Goal: Task Accomplishment & Management: Use online tool/utility

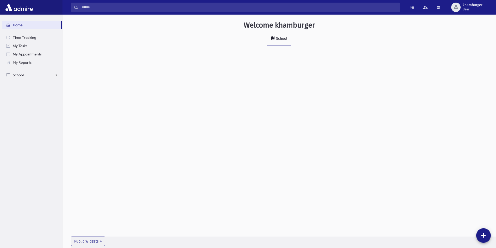
click at [29, 77] on link "School" at bounding box center [32, 75] width 60 height 8
click at [43, 92] on link "Attendance" at bounding box center [32, 91] width 60 height 8
click at [36, 102] on link "Entry" at bounding box center [32, 100] width 60 height 8
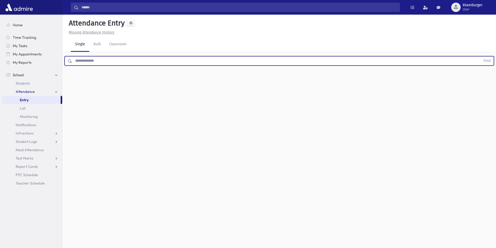
click at [120, 60] on input "text" at bounding box center [276, 60] width 408 height 9
click at [480, 56] on button "Find" at bounding box center [486, 60] width 13 height 9
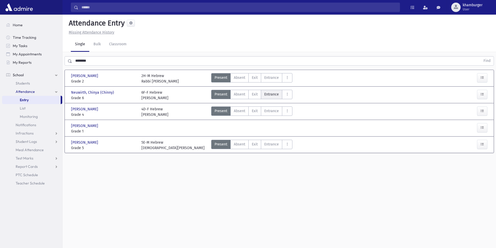
click at [267, 94] on span "Entrance" at bounding box center [271, 94] width 15 height 5
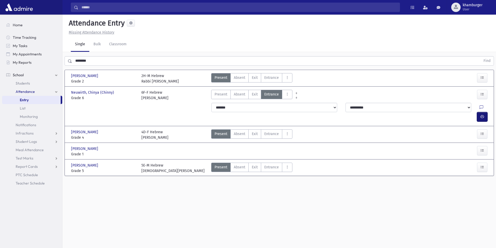
click at [481, 115] on icon "button" at bounding box center [482, 117] width 4 height 4
click at [484, 112] on button "button" at bounding box center [482, 116] width 10 height 9
click at [486, 112] on button "button" at bounding box center [482, 116] width 10 height 9
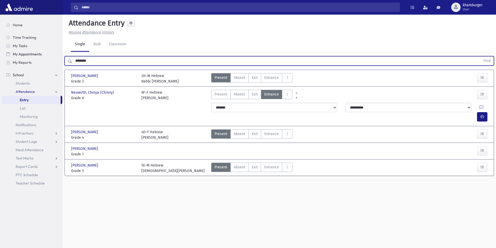
drag, startPoint x: 110, startPoint y: 59, endPoint x: 47, endPoint y: 51, distance: 62.9
click at [50, 51] on div "Search Results Students" at bounding box center [248, 130] width 496 height 260
click at [480, 56] on button "Find" at bounding box center [486, 60] width 13 height 9
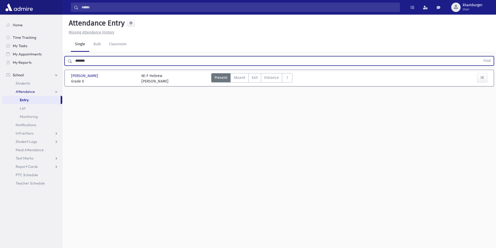
drag, startPoint x: 97, startPoint y: 60, endPoint x: 0, endPoint y: 62, distance: 96.9
click at [0, 62] on div "Search Results Students" at bounding box center [248, 130] width 496 height 260
click at [480, 56] on button "Find" at bounding box center [486, 60] width 13 height 9
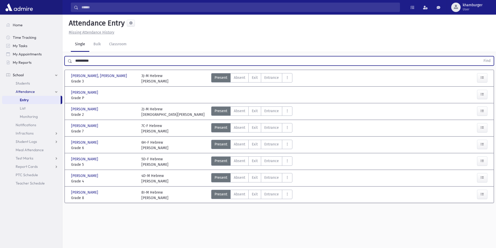
drag, startPoint x: 103, startPoint y: 62, endPoint x: 72, endPoint y: 61, distance: 30.5
click at [65, 62] on div "**********" at bounding box center [279, 60] width 429 height 9
click at [480, 56] on button "Find" at bounding box center [486, 60] width 13 height 9
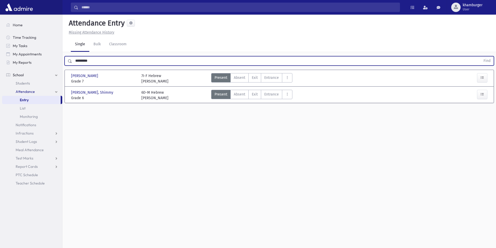
drag, startPoint x: 156, startPoint y: 61, endPoint x: 42, endPoint y: 69, distance: 114.3
click at [42, 69] on div "Search Results Students" at bounding box center [248, 130] width 496 height 260
type input "*"
click at [480, 56] on button "Find" at bounding box center [486, 60] width 13 height 9
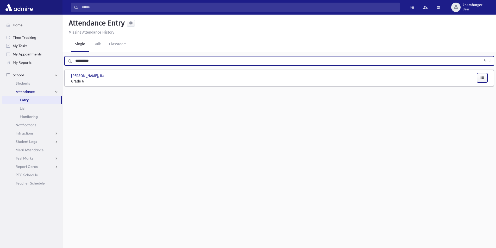
click at [485, 80] on button "button" at bounding box center [482, 77] width 10 height 9
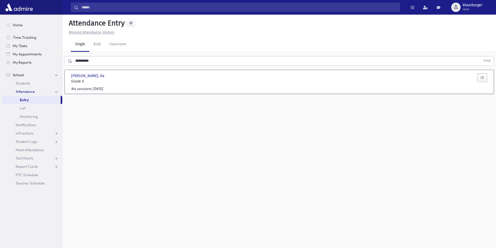
click at [124, 60] on input "**********" at bounding box center [276, 60] width 408 height 9
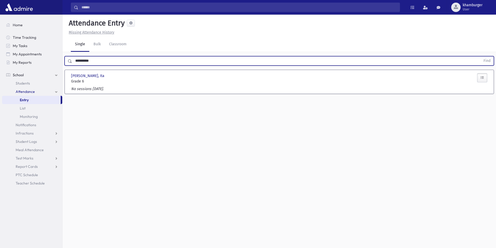
drag, startPoint x: 124, startPoint y: 60, endPoint x: 1, endPoint y: 56, distance: 123.2
click at [0, 58] on div "Search Results Students" at bounding box center [248, 130] width 496 height 260
click at [480, 56] on button "Find" at bounding box center [486, 60] width 13 height 9
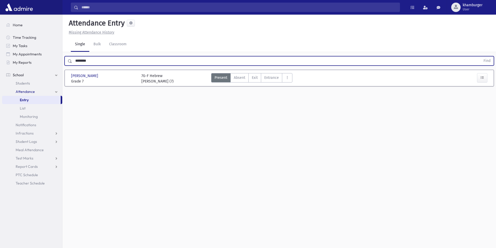
drag, startPoint x: 30, startPoint y: 62, endPoint x: 0, endPoint y: 62, distance: 30.2
click at [0, 62] on div "Search Results Students" at bounding box center [248, 130] width 496 height 260
click at [480, 56] on button "Find" at bounding box center [486, 60] width 13 height 9
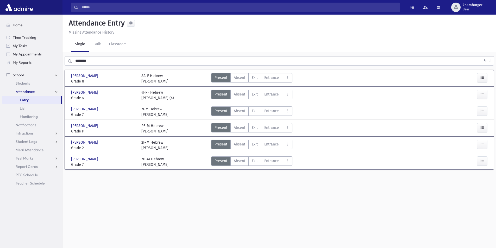
drag, startPoint x: 99, startPoint y: 54, endPoint x: 90, endPoint y: 58, distance: 9.7
click at [90, 58] on div "******** Find" at bounding box center [278, 60] width 433 height 16
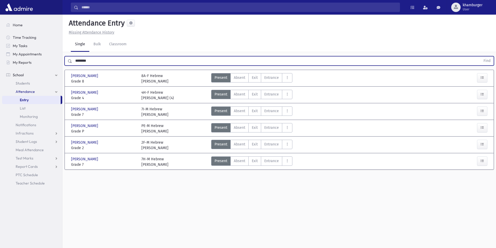
drag, startPoint x: 92, startPoint y: 60, endPoint x: 83, endPoint y: 62, distance: 10.1
click at [83, 62] on input "********" at bounding box center [276, 60] width 408 height 9
click at [480, 56] on button "Find" at bounding box center [486, 60] width 13 height 9
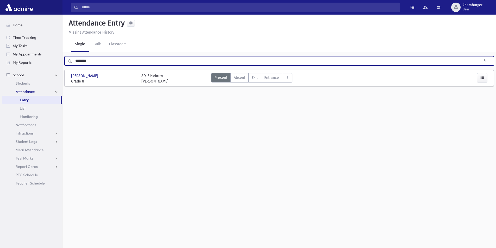
drag, startPoint x: 95, startPoint y: 62, endPoint x: 2, endPoint y: 58, distance: 93.3
click at [3, 58] on div "Search Results Students" at bounding box center [248, 130] width 496 height 260
type input "**********"
click at [480, 56] on button "Find" at bounding box center [486, 60] width 13 height 9
